Goal: Ask a question

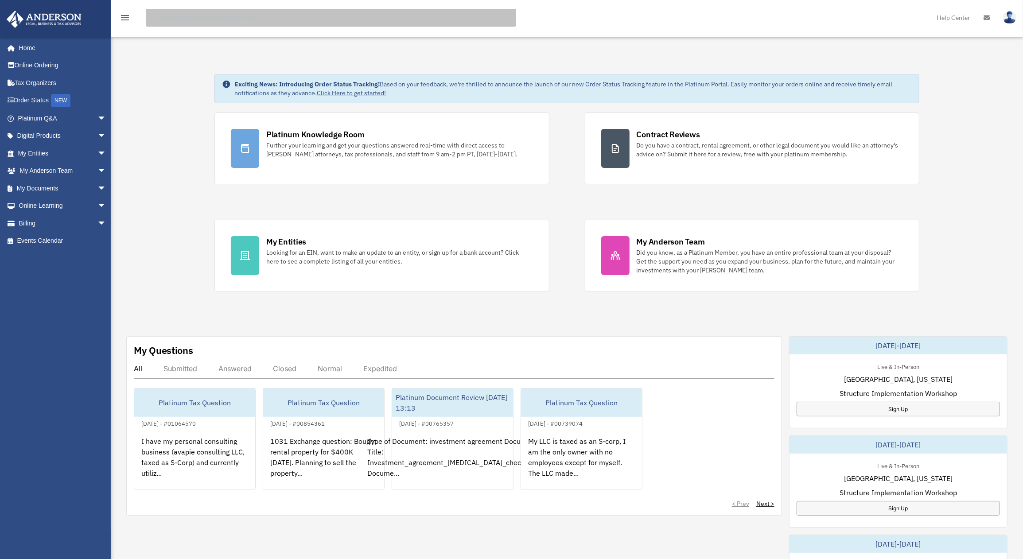
click at [207, 15] on input "search" at bounding box center [331, 18] width 371 height 18
type input "*********"
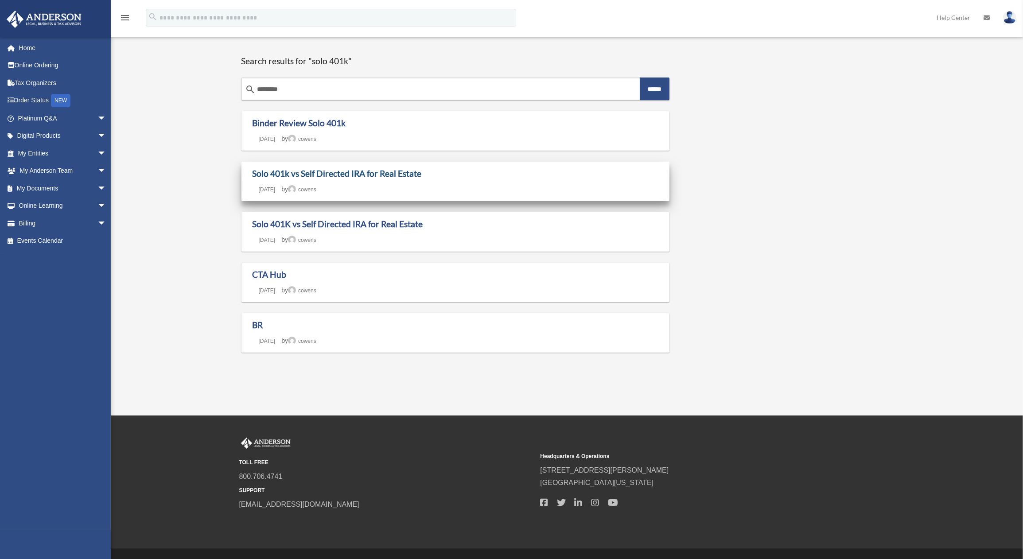
click at [360, 178] on link "Solo 401k vs Self Directed IRA for Real Estate" at bounding box center [337, 173] width 169 height 10
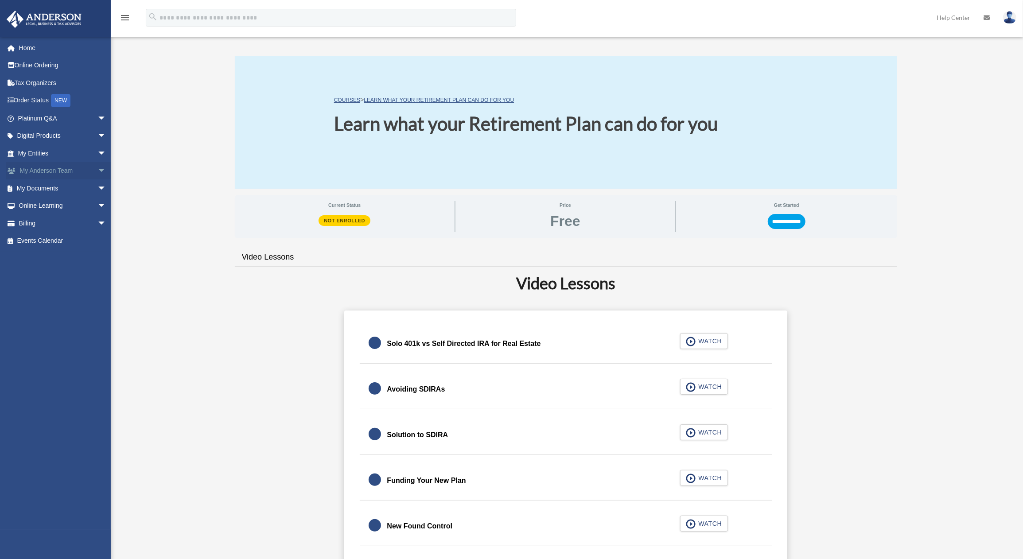
click at [48, 172] on link "My Anderson Team arrow_drop_down" at bounding box center [62, 171] width 113 height 18
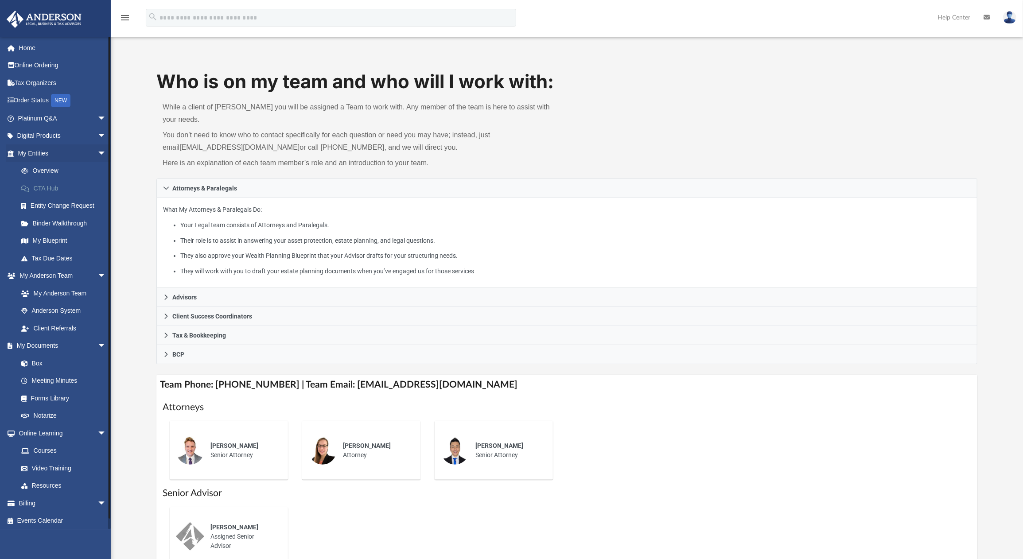
scroll to position [2, 0]
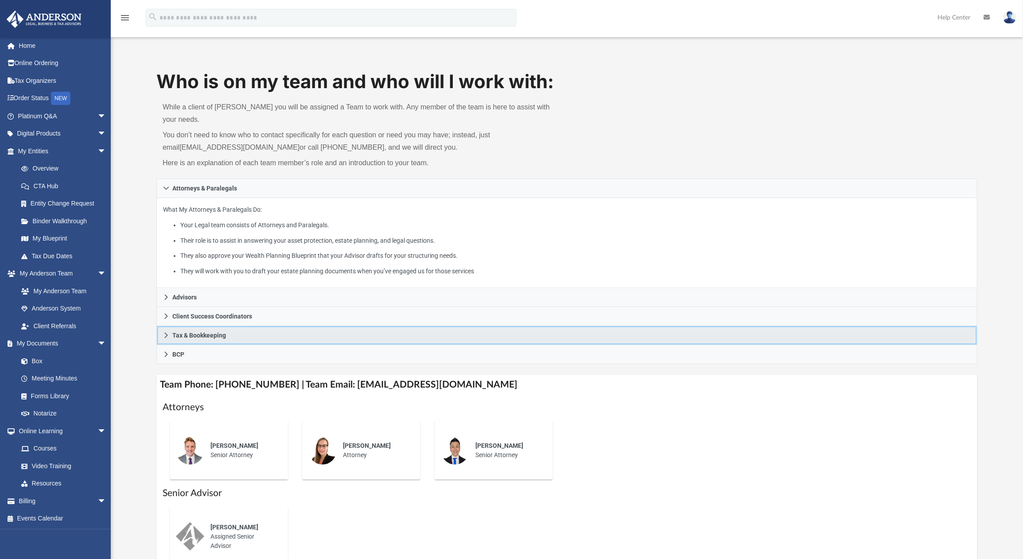
click at [164, 332] on icon at bounding box center [166, 335] width 6 height 6
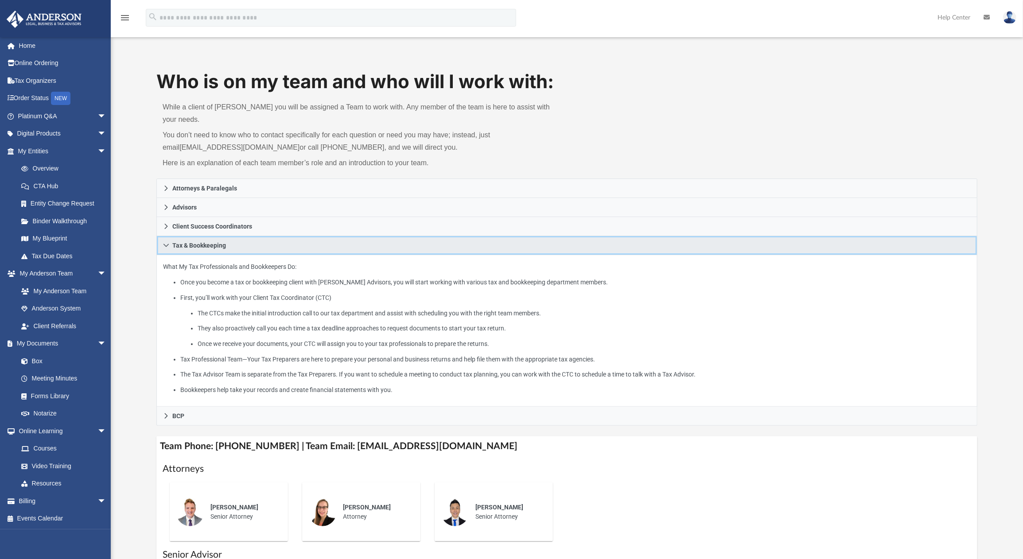
scroll to position [20, 0]
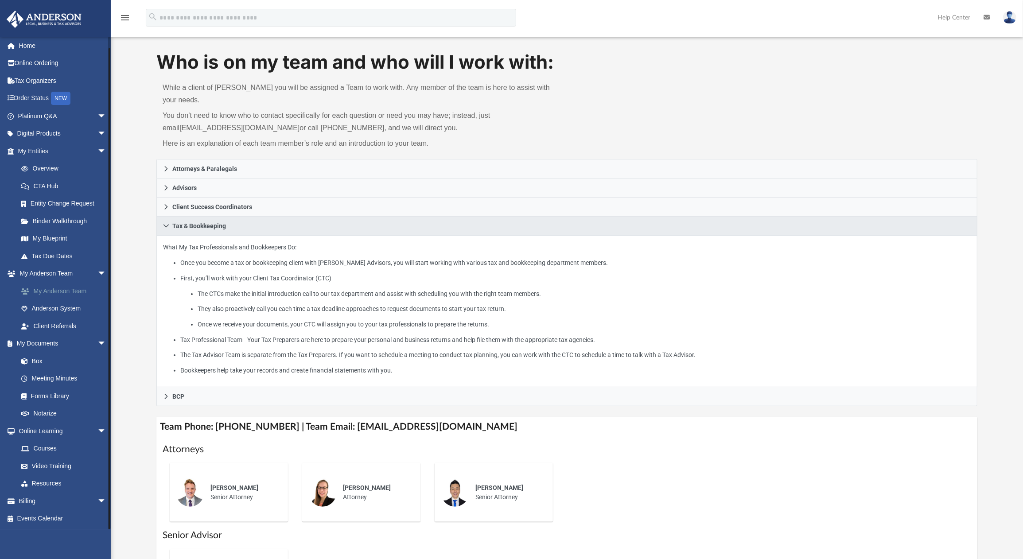
click at [61, 289] on link "My Anderson Team" at bounding box center [65, 291] width 107 height 18
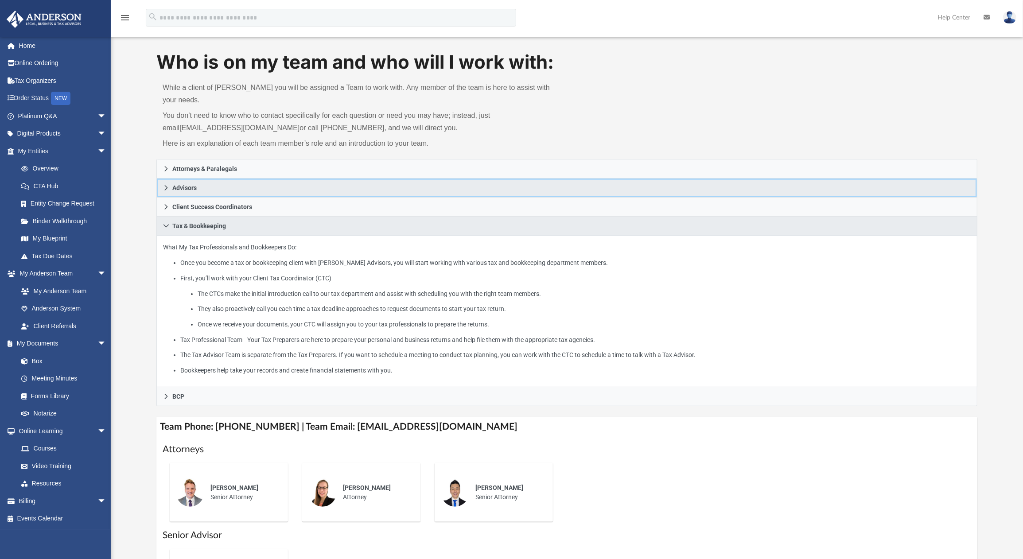
click at [165, 185] on icon at bounding box center [166, 188] width 6 height 6
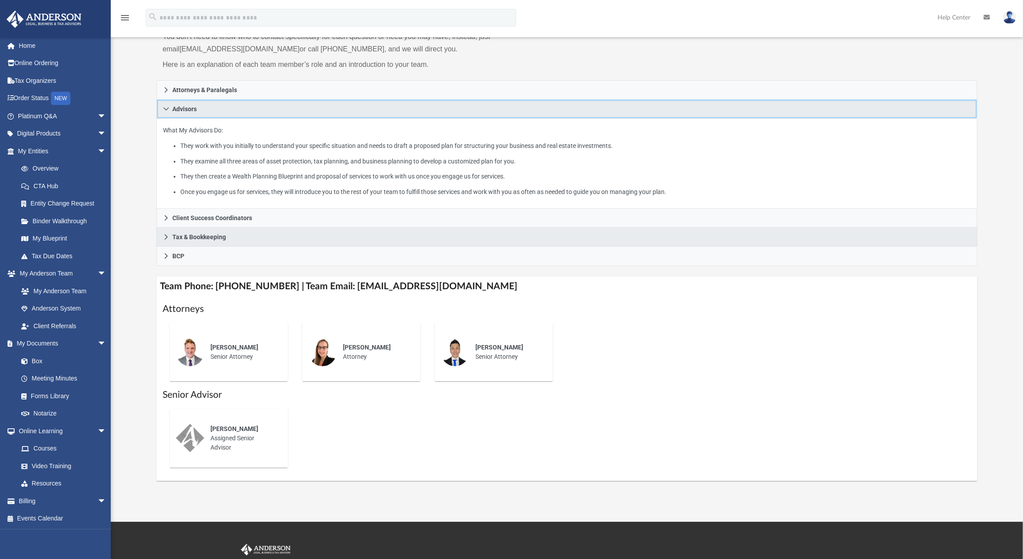
scroll to position [78, 0]
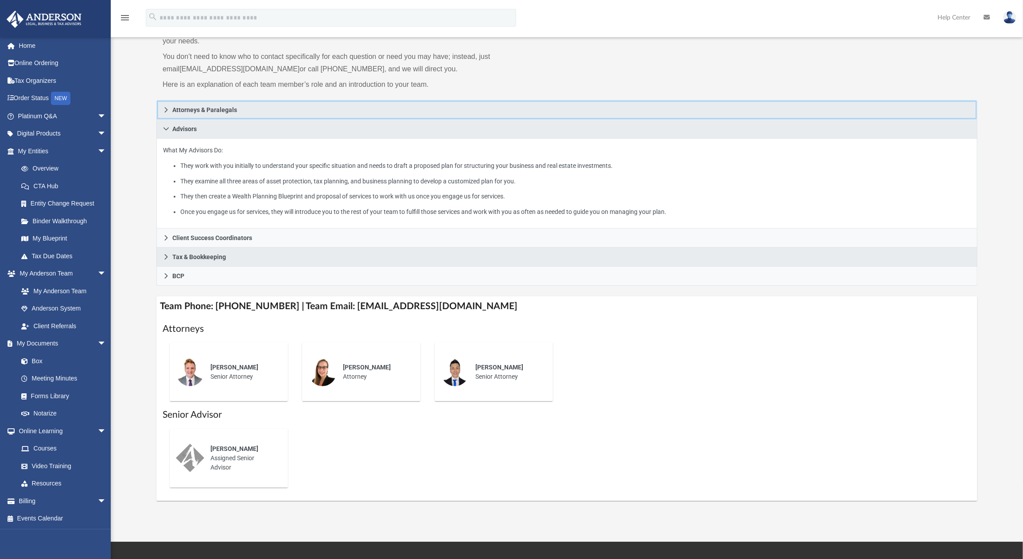
click at [162, 100] on link "Attorneys & Paralegals" at bounding box center [566, 110] width 821 height 20
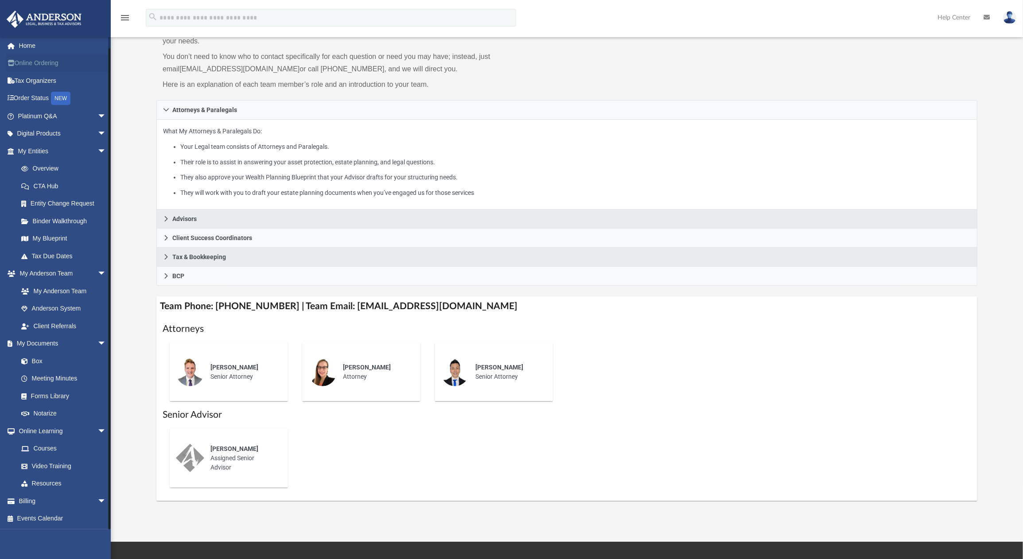
click at [36, 63] on link "Online Ordering" at bounding box center [62, 64] width 113 height 18
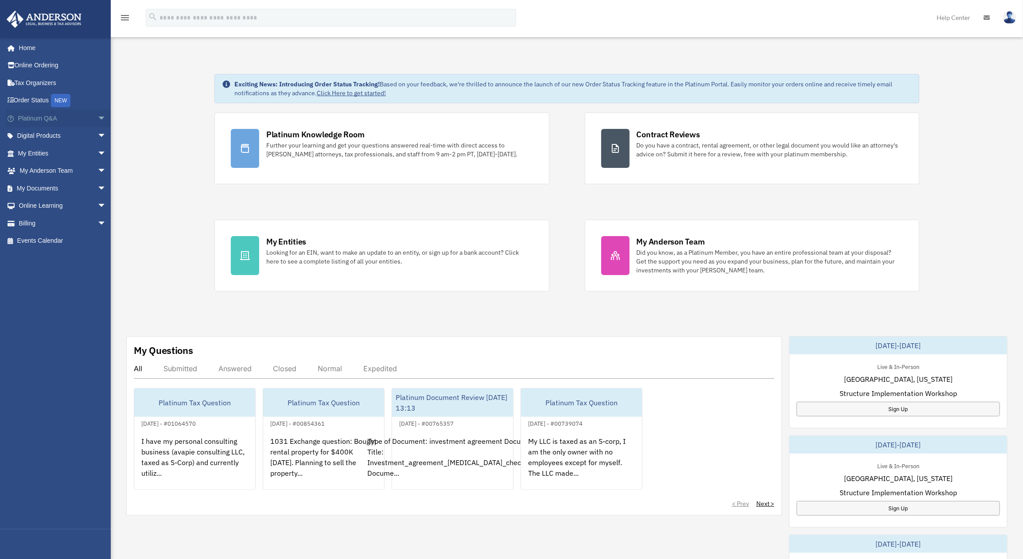
click at [47, 116] on link "Platinum Q&A arrow_drop_down" at bounding box center [62, 118] width 113 height 18
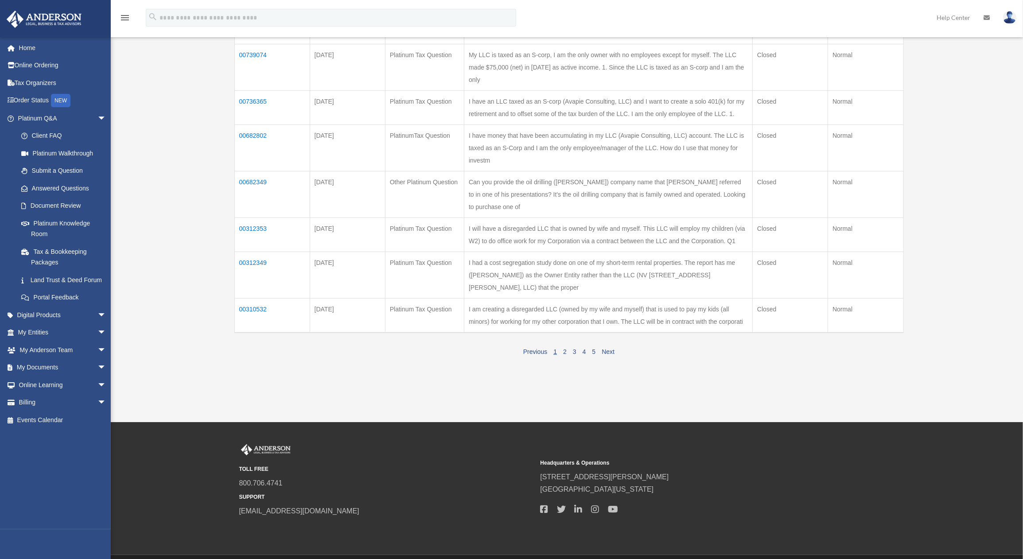
scroll to position [276, 0]
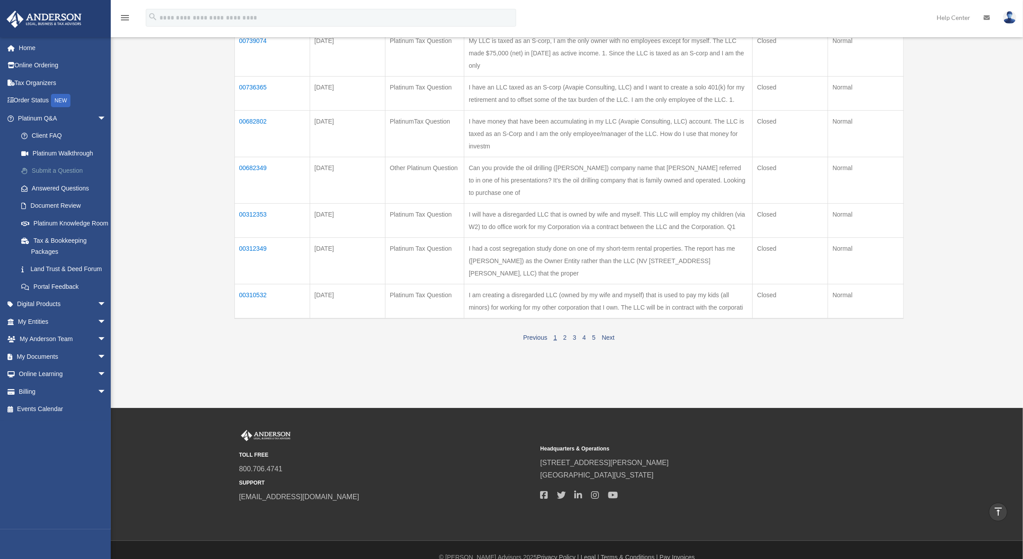
click at [48, 170] on link "Submit a Question" at bounding box center [65, 171] width 107 height 18
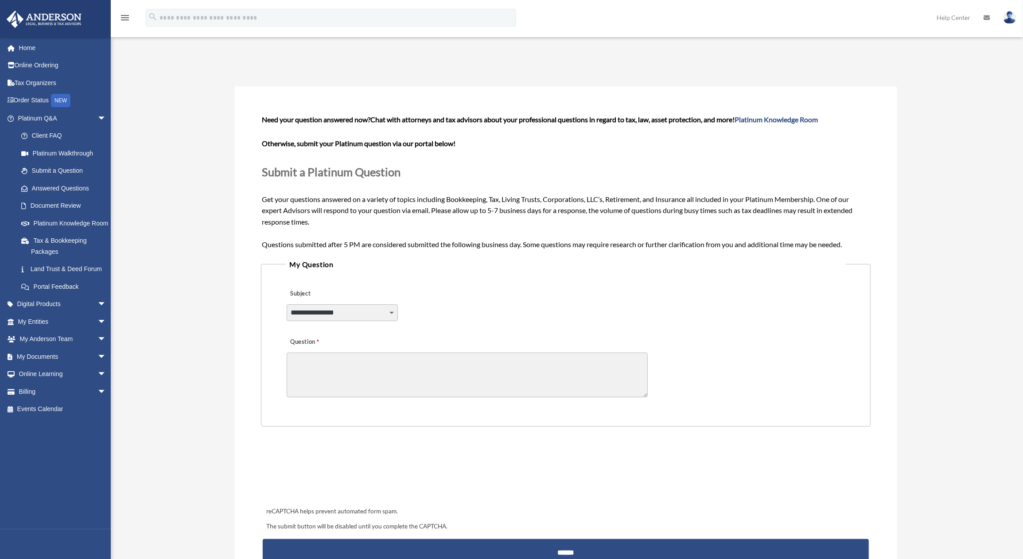
click at [391, 310] on select "**********" at bounding box center [342, 312] width 111 height 17
select select "******"
click at [287, 304] on select "**********" at bounding box center [342, 312] width 111 height 17
click at [355, 367] on textarea "Question" at bounding box center [467, 375] width 361 height 45
type textarea "*"
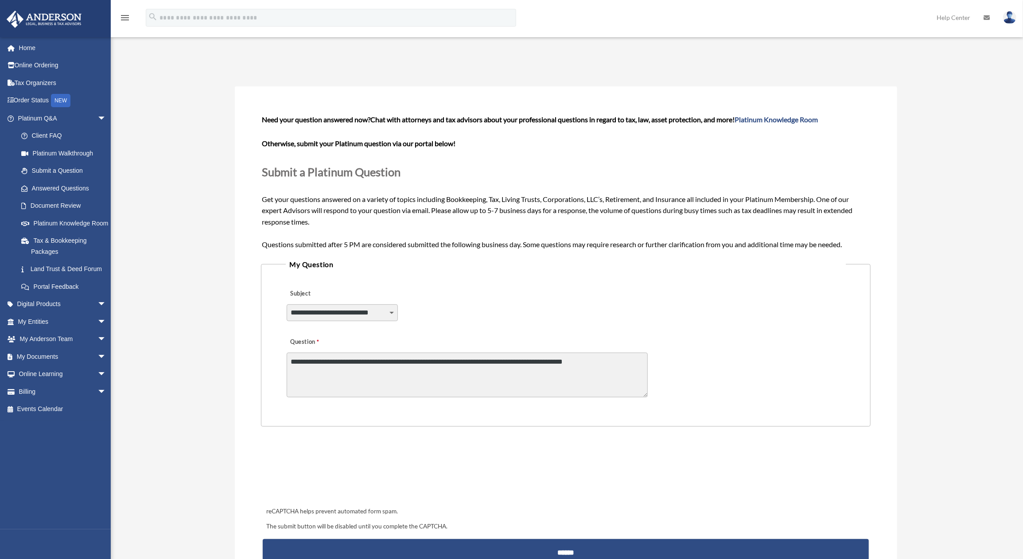
type textarea "**********"
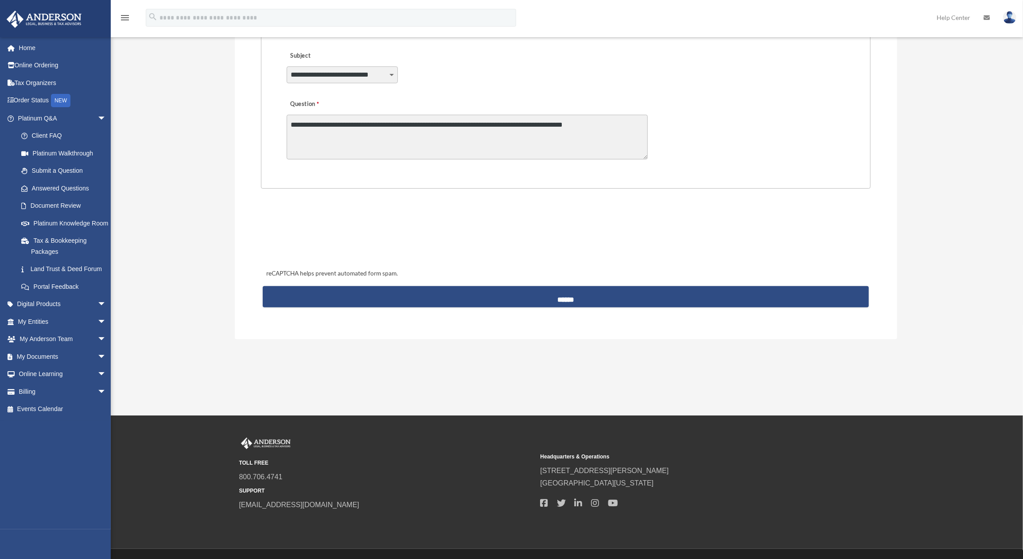
scroll to position [256, 0]
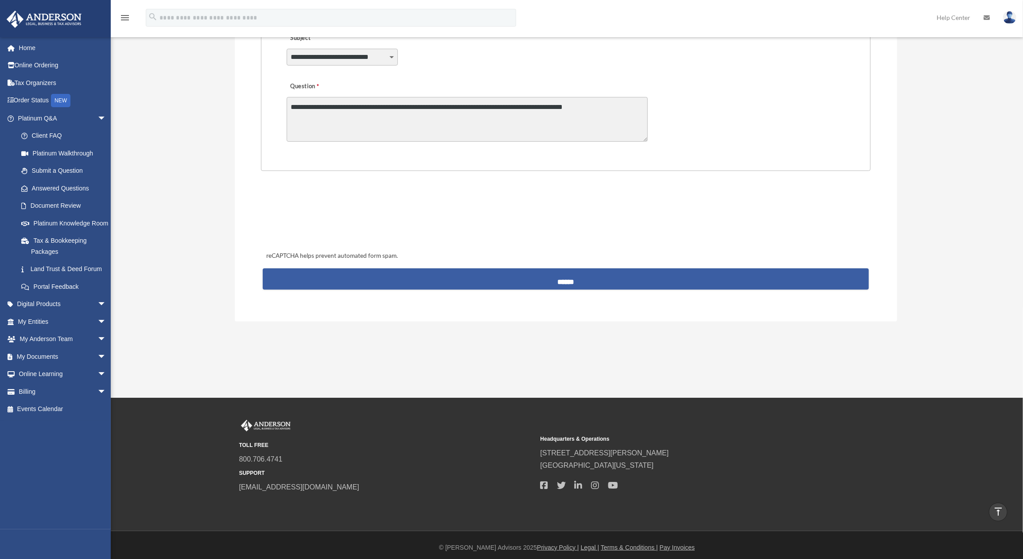
click at [558, 282] on input "******" at bounding box center [566, 279] width 606 height 21
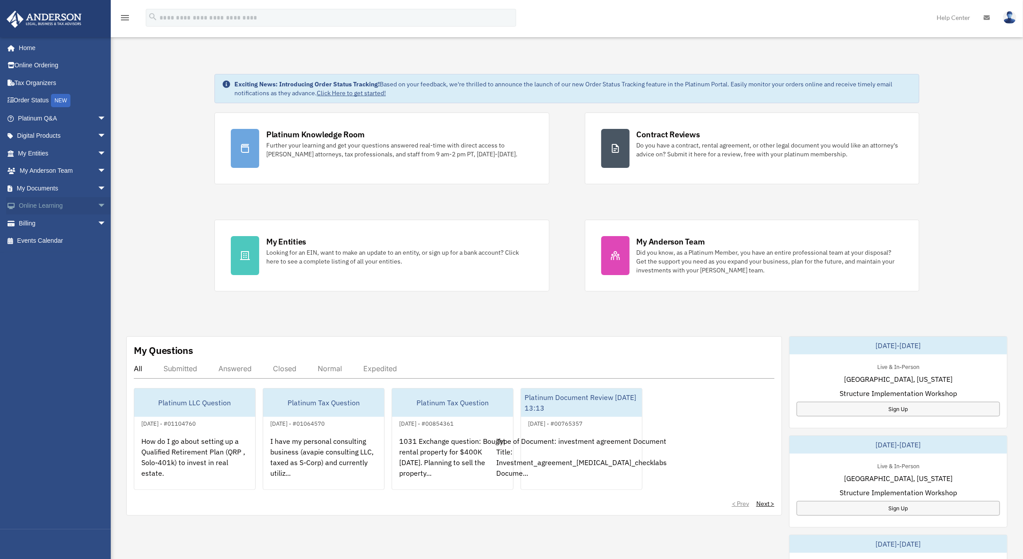
click at [34, 203] on link "Online Learning arrow_drop_down" at bounding box center [62, 206] width 113 height 18
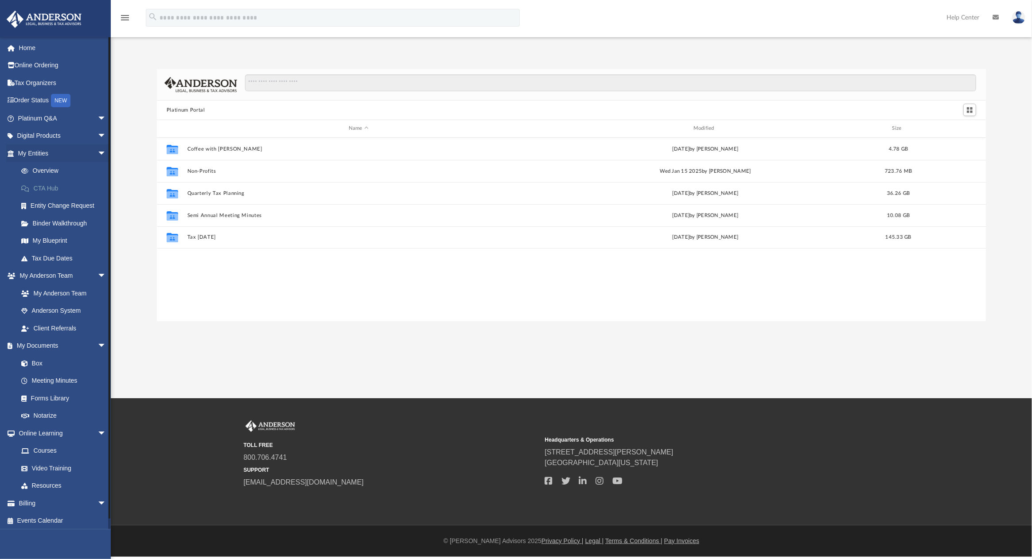
scroll to position [192, 820]
click at [291, 84] on input "Search files and folders" at bounding box center [610, 82] width 731 height 17
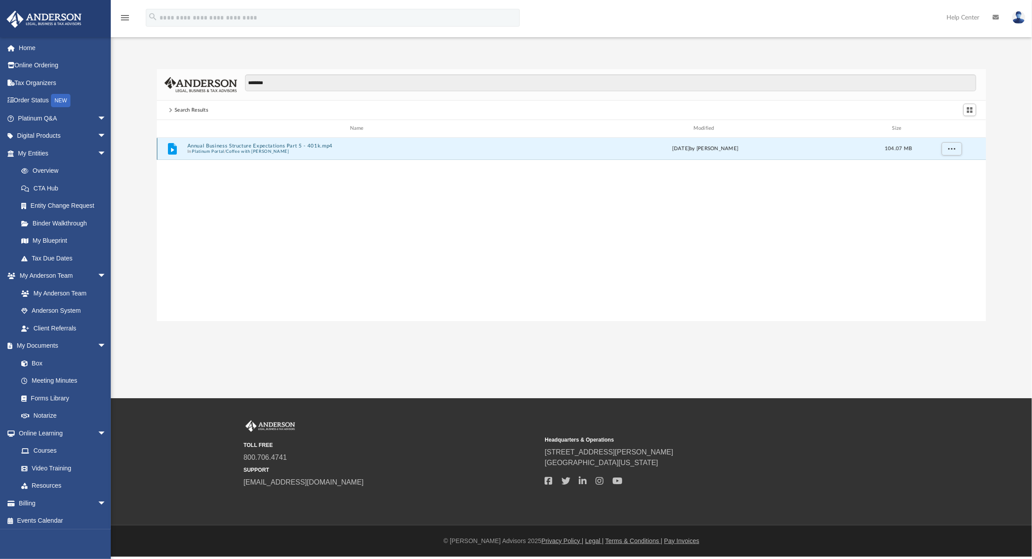
click at [303, 146] on button "Annual Business Structure Expectations Part 5 - 401k.mp4" at bounding box center [358, 146] width 343 height 6
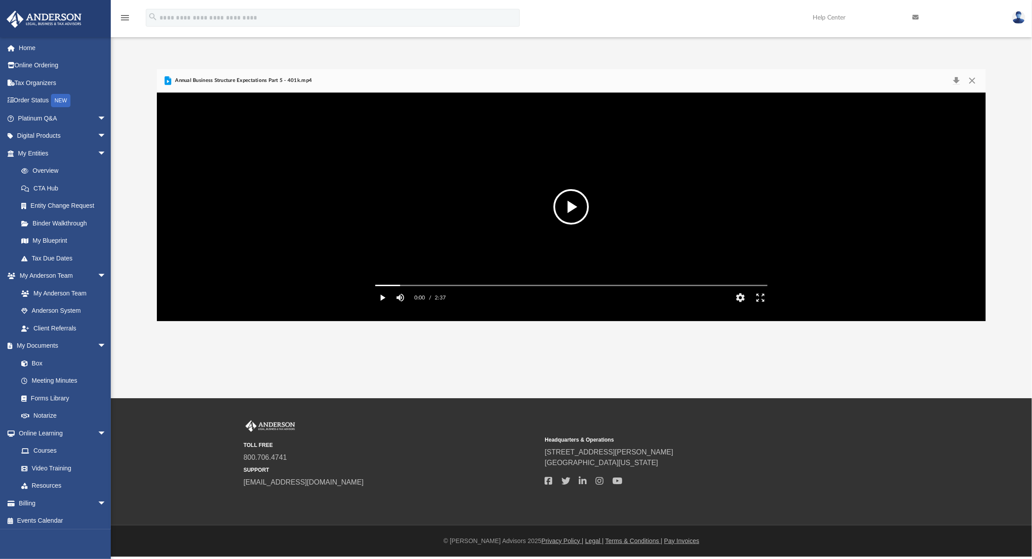
click at [380, 307] on button "Play" at bounding box center [383, 298] width 20 height 18
click at [745, 307] on button "HD" at bounding box center [740, 298] width 20 height 18
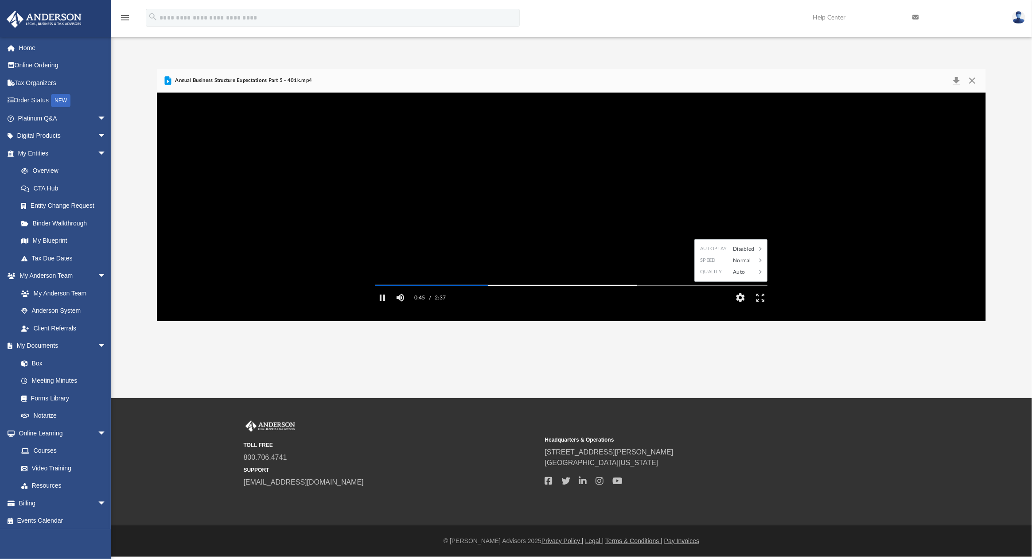
click at [727, 266] on div "Speed" at bounding box center [713, 261] width 30 height 12
click at [747, 266] on div "1.5" at bounding box center [752, 261] width 24 height 12
click at [591, 286] on div "Media Slider" at bounding box center [571, 285] width 392 height 1
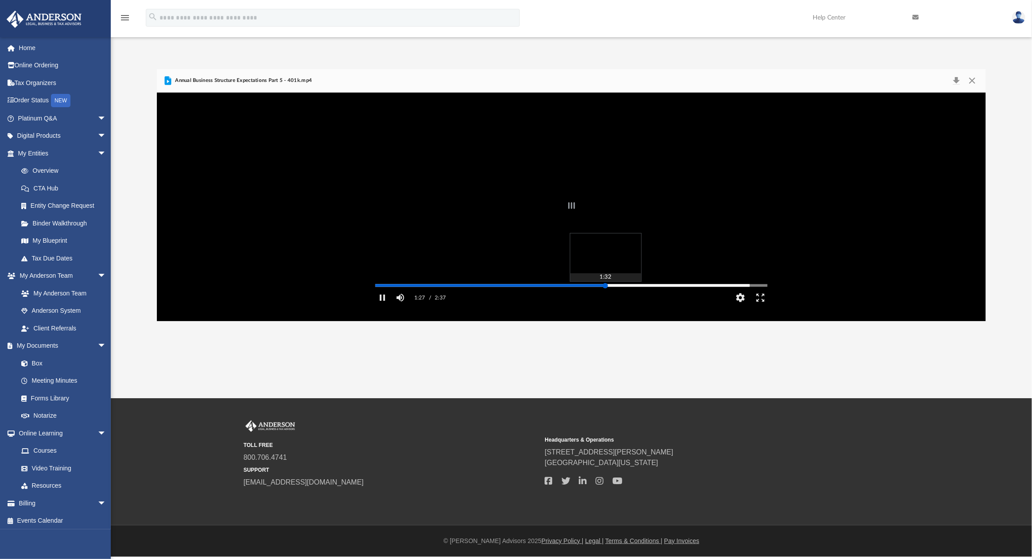
click at [605, 286] on div "Media Slider" at bounding box center [571, 285] width 392 height 1
click at [619, 298] on div "Autoplay Disabled Speed 1.5 Quality Auto Subtitles/CC Off Audio Autoplay Disabl…" at bounding box center [571, 207] width 829 height 229
click at [639, 286] on div "Media Slider" at bounding box center [571, 285] width 392 height 1
click at [665, 289] on div "Media Slider" at bounding box center [767, 285] width 392 height 7
click at [663, 286] on div "Media Slider" at bounding box center [571, 285] width 392 height 1
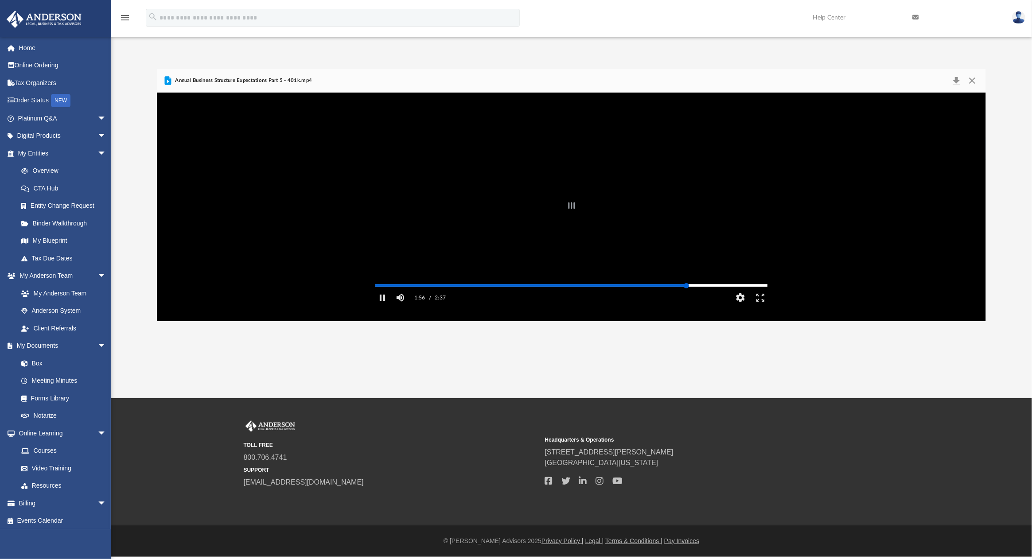
click at [686, 298] on div "Autoplay Disabled Speed 1.5 Quality Auto Subtitles/CC Off Audio Autoplay Disabl…" at bounding box center [571, 207] width 829 height 229
click at [976, 80] on button "Close" at bounding box center [972, 80] width 16 height 12
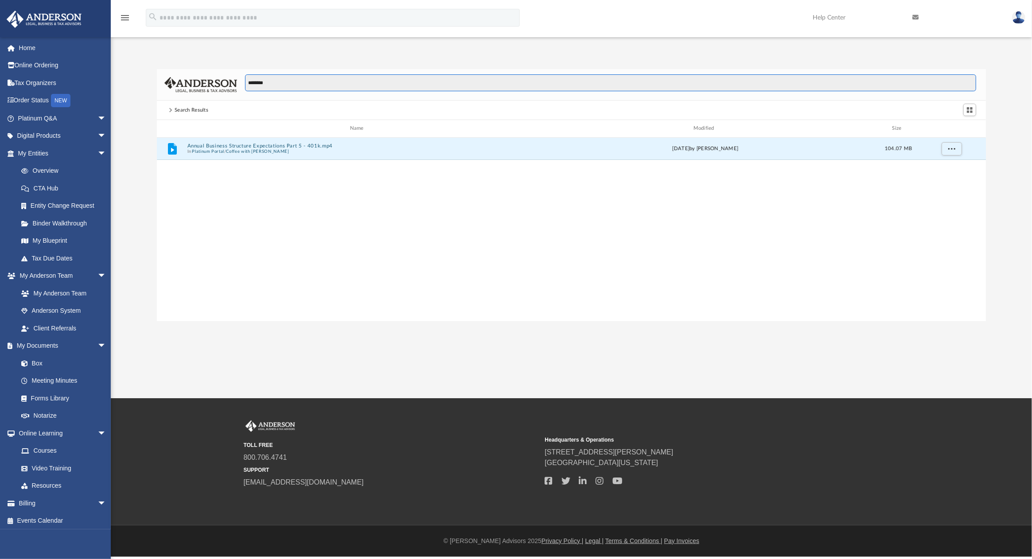
click at [275, 82] on input "********" at bounding box center [610, 82] width 731 height 17
type input "*********"
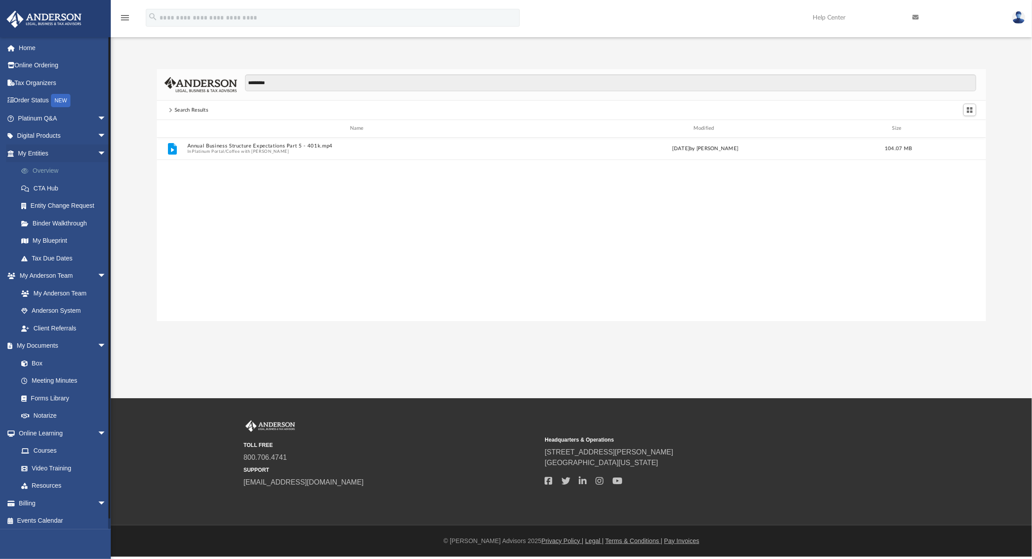
click at [51, 169] on link "Overview" at bounding box center [65, 171] width 107 height 18
